Goal: Find specific page/section: Find specific page/section

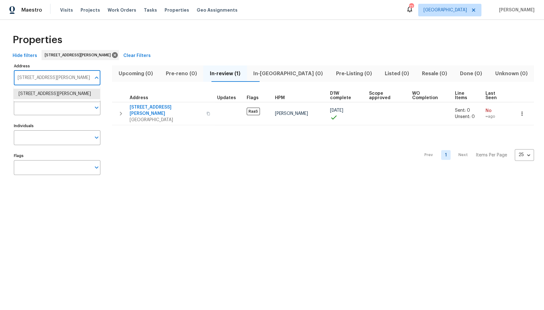
click at [46, 80] on input "5507 Bradley Ct Arlington TX 76017" at bounding box center [52, 77] width 77 height 15
type input "704 chandler"
click at [39, 94] on li "704 Chandler W Highland CA 92346" at bounding box center [57, 94] width 86 height 10
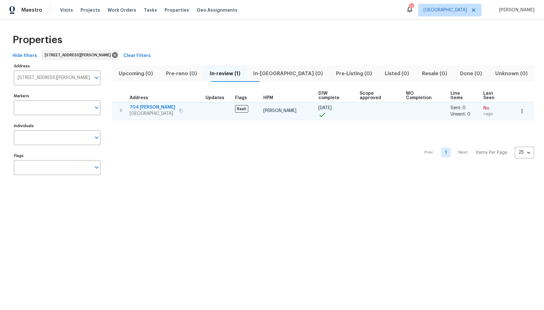
click at [148, 104] on span "704 Chandler W" at bounding box center [153, 107] width 46 height 6
click at [149, 104] on span "704 Chandler W" at bounding box center [153, 107] width 46 height 6
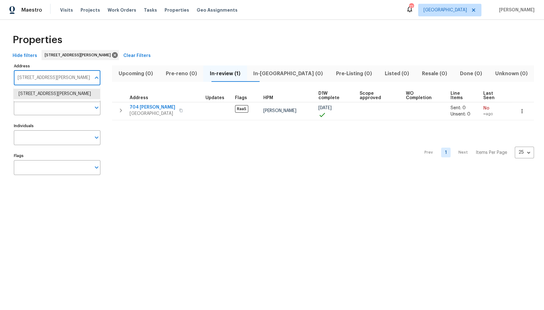
click at [82, 75] on input "704 Chandler W Highland CA 92346" at bounding box center [52, 77] width 77 height 15
type input "24884"
click at [75, 96] on li "24884 Lorna Dr Moreno Valley CA 92553" at bounding box center [57, 97] width 86 height 17
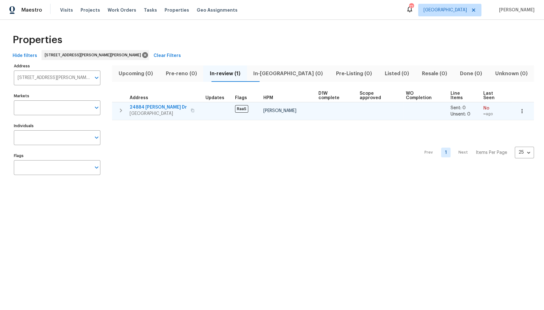
click at [156, 104] on span "24884 Lorna Dr" at bounding box center [158, 107] width 57 height 6
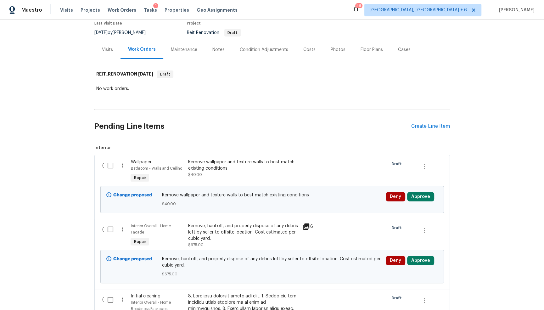
scroll to position [55, 0]
click at [307, 224] on icon at bounding box center [306, 226] width 6 height 6
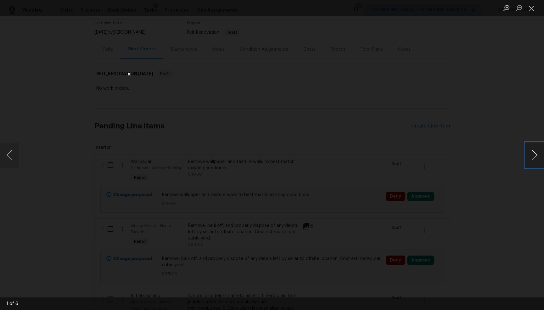
click at [532, 160] on button "Next image" at bounding box center [534, 154] width 19 height 25
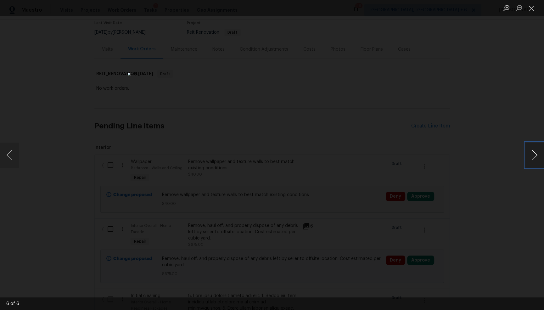
click at [532, 160] on button "Next image" at bounding box center [534, 154] width 19 height 25
click at [533, 11] on button "Close lightbox" at bounding box center [531, 8] width 13 height 11
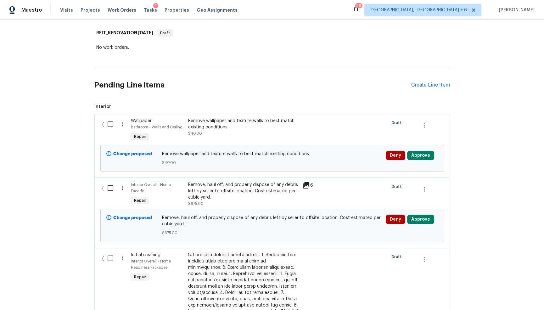
scroll to position [0, 0]
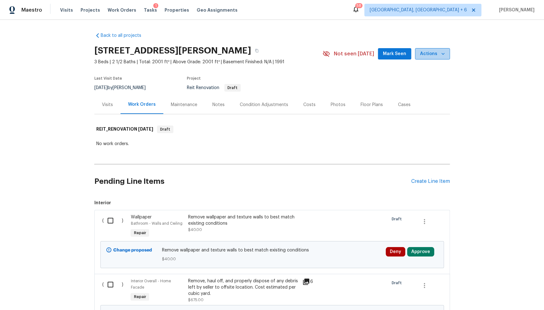
click at [445, 54] on icon "button" at bounding box center [443, 54] width 6 height 6
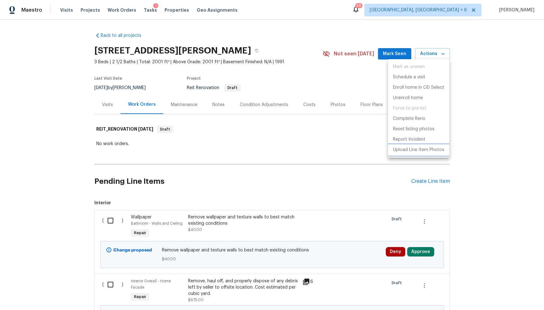
click at [423, 148] on p "Upload Line Item Photos" at bounding box center [418, 150] width 51 height 7
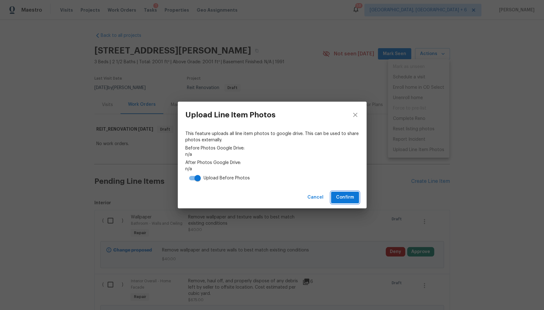
click at [348, 196] on span "Confirm" at bounding box center [345, 197] width 18 height 8
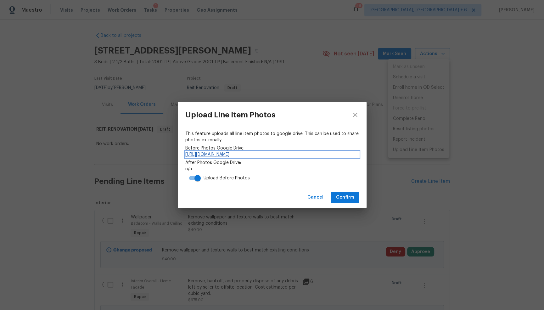
click at [269, 154] on link "[URL][DOMAIN_NAME]" at bounding box center [272, 154] width 174 height 6
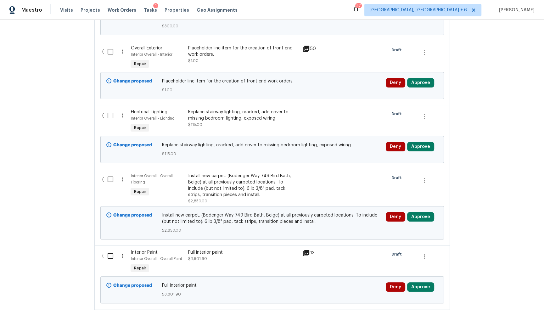
scroll to position [596, 0]
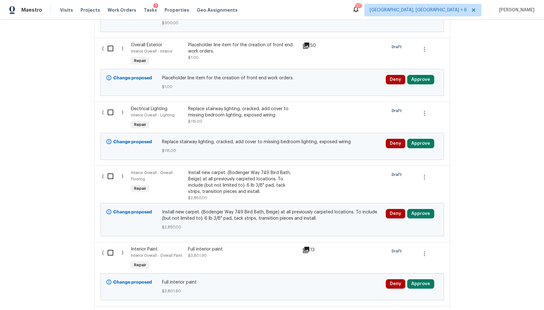
click at [260, 176] on div "Install new carpet. (Bodenger Way 749 Bird Bath, Beige) at all previously carpe…" at bounding box center [243, 182] width 111 height 25
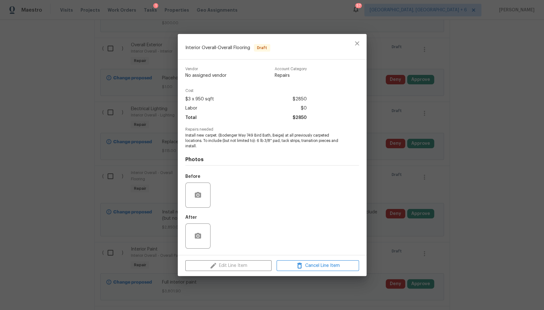
click at [426, 183] on div "Interior Overall - Overall Flooring Draft Vendor No assigned vendor Account Cat…" at bounding box center [272, 155] width 544 height 310
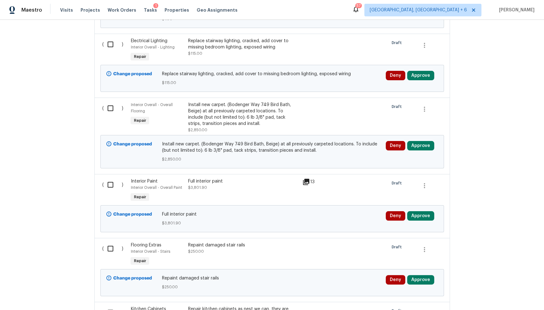
scroll to position [666, 0]
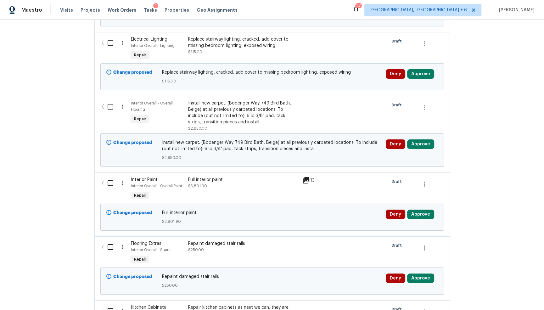
click at [306, 177] on icon at bounding box center [306, 180] width 6 height 6
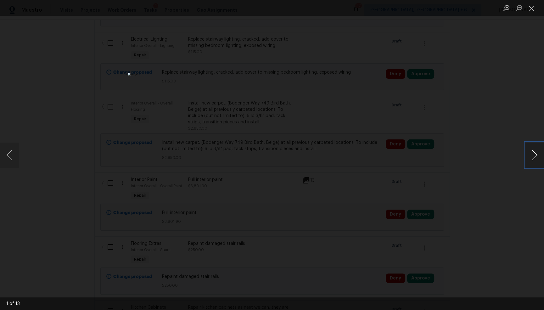
click at [535, 156] on button "Next image" at bounding box center [534, 154] width 19 height 25
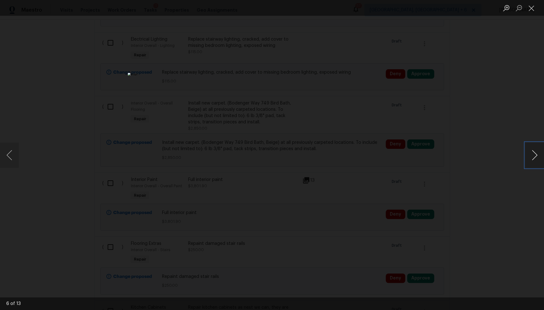
click at [535, 156] on button "Next image" at bounding box center [534, 154] width 19 height 25
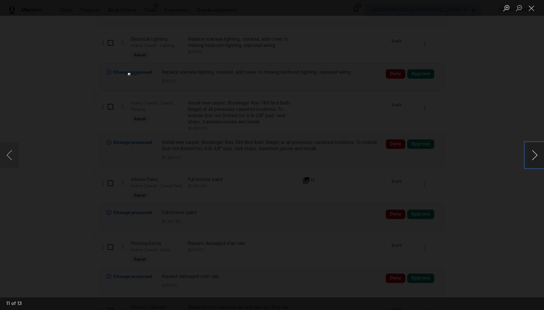
click at [535, 156] on button "Next image" at bounding box center [534, 154] width 19 height 25
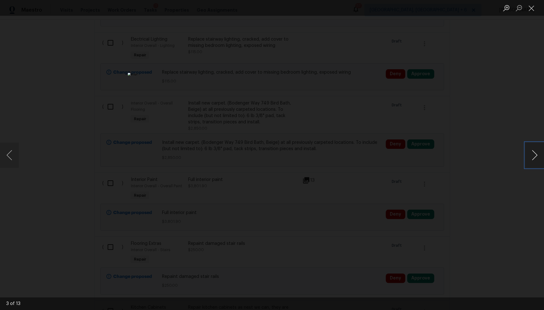
click at [535, 156] on button "Next image" at bounding box center [534, 154] width 19 height 25
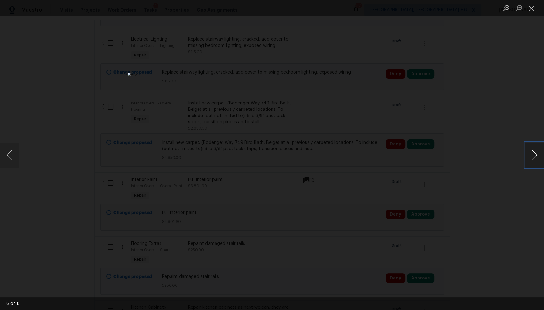
click at [535, 156] on button "Next image" at bounding box center [534, 154] width 19 height 25
click at [533, 10] on button "Close lightbox" at bounding box center [531, 8] width 13 height 11
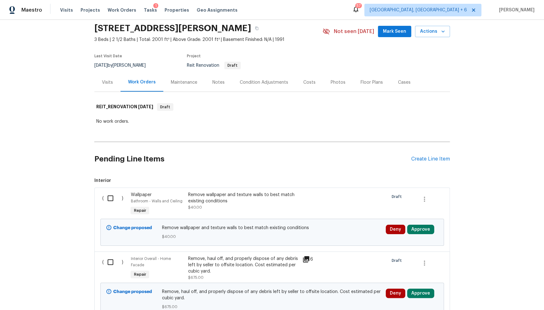
scroll to position [0, 0]
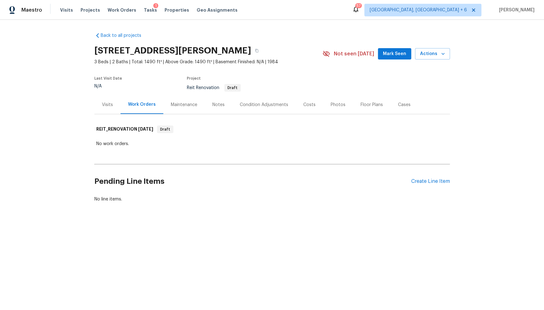
drag, startPoint x: 244, startPoint y: 50, endPoint x: 269, endPoint y: 49, distance: 24.5
click at [251, 49] on h2 "24884 Lorna Dr, Moreno Valley, CA 92553" at bounding box center [172, 50] width 157 height 6
copy h2 "92553"
